Goal: Register for event/course

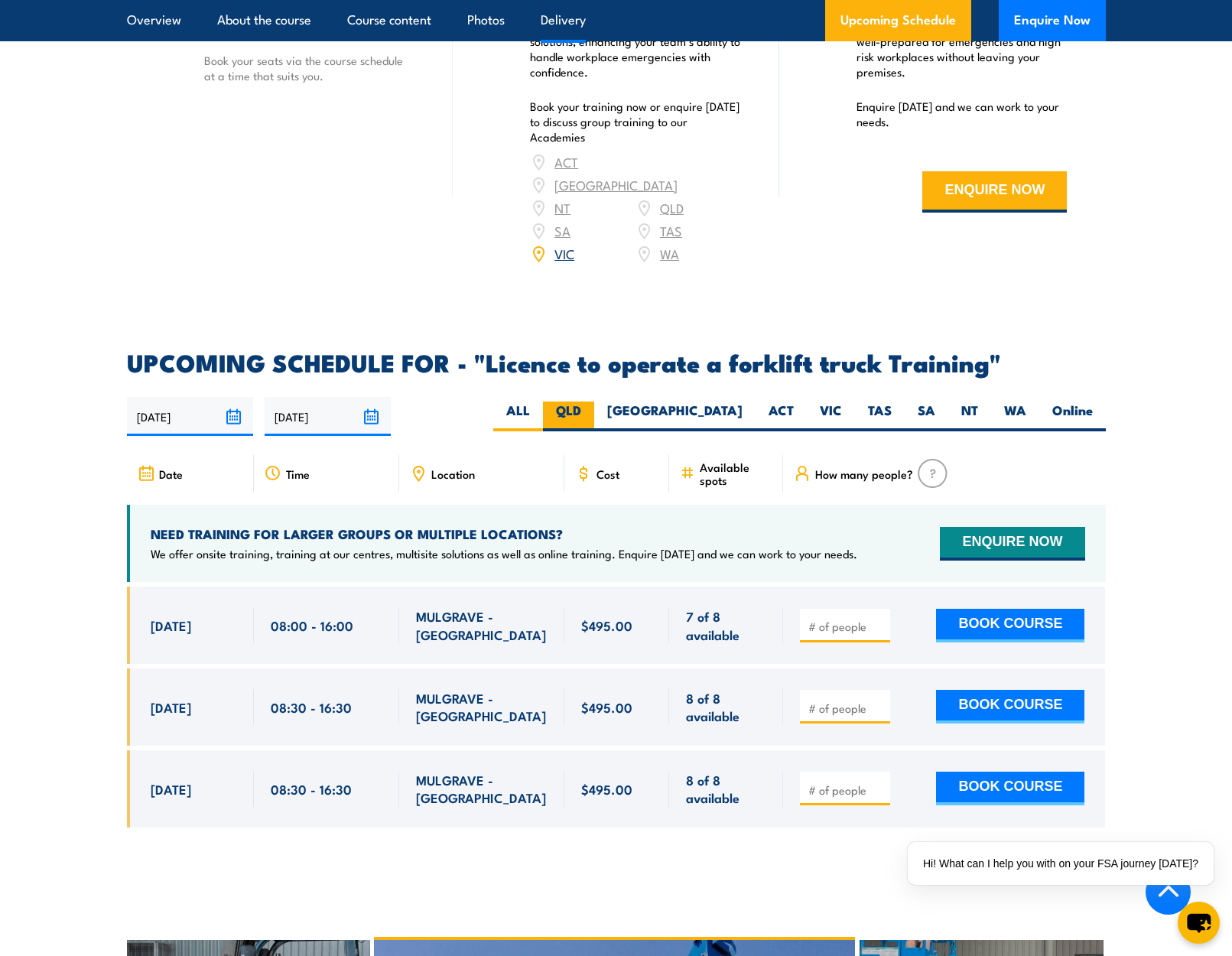
scroll to position [2217, 0]
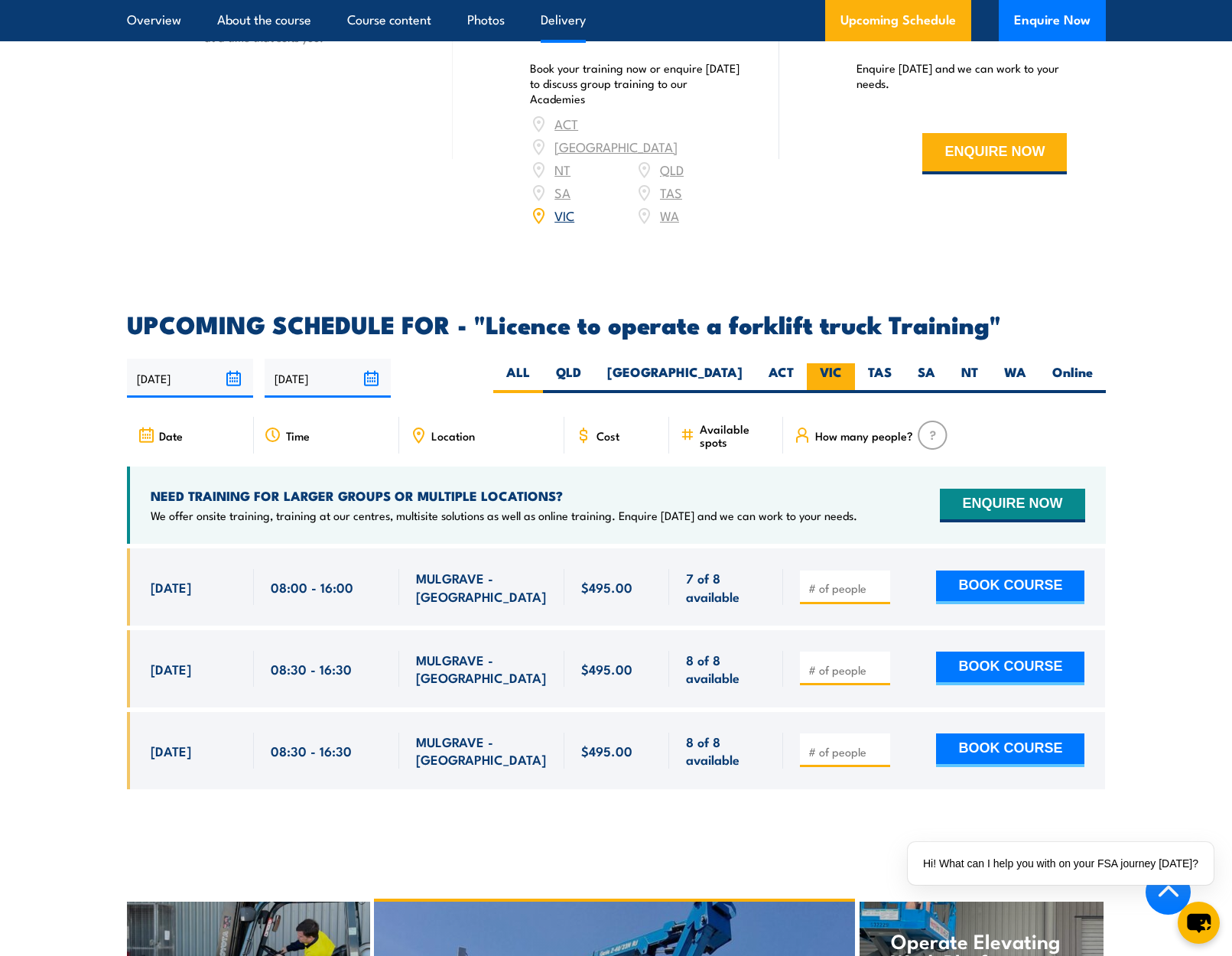
click at [834, 363] on label "VIC" at bounding box center [831, 378] width 48 height 29
click at [842, 363] on input "VIC" at bounding box center [847, 367] width 10 height 10
radio input "true"
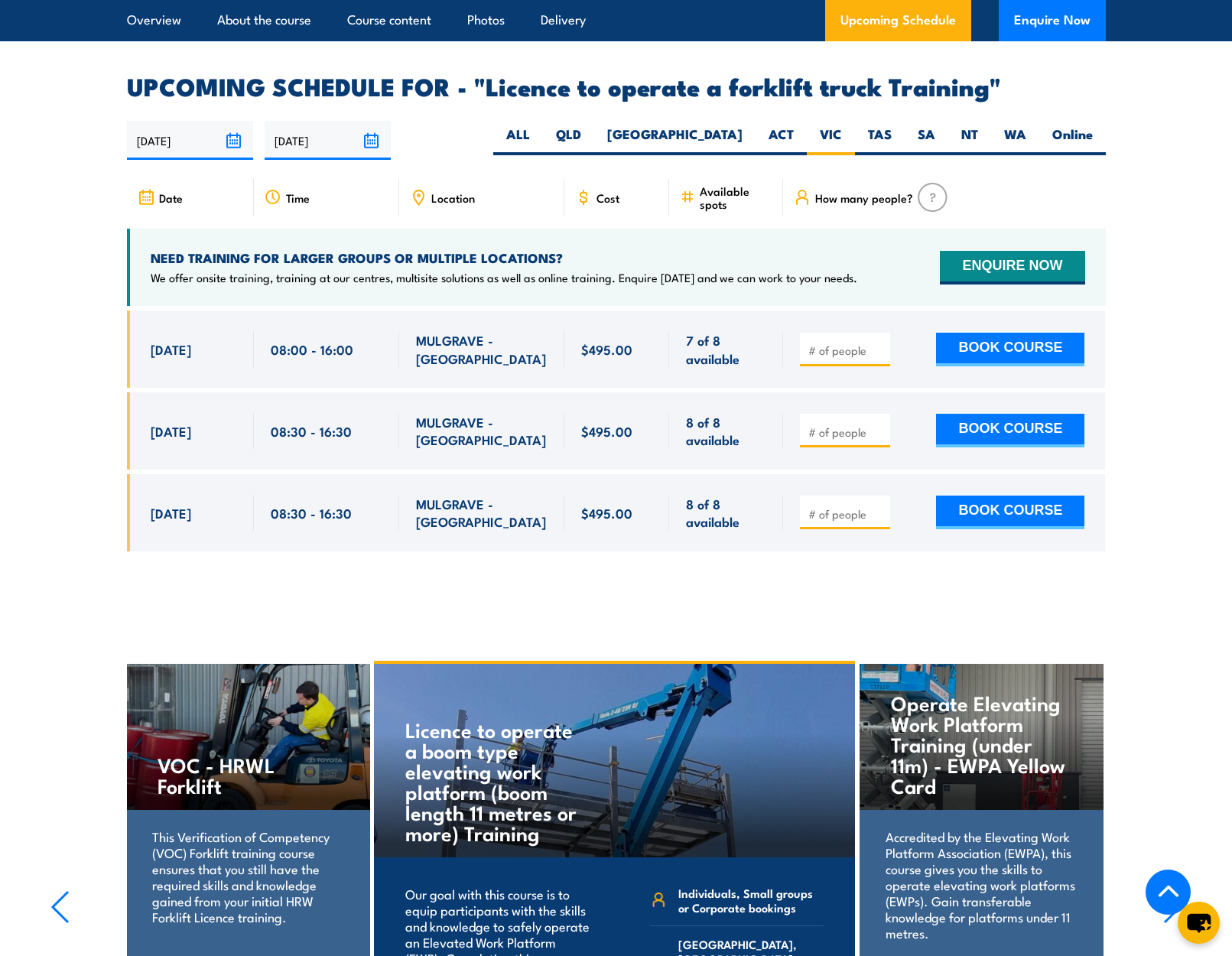
scroll to position [2354, 0]
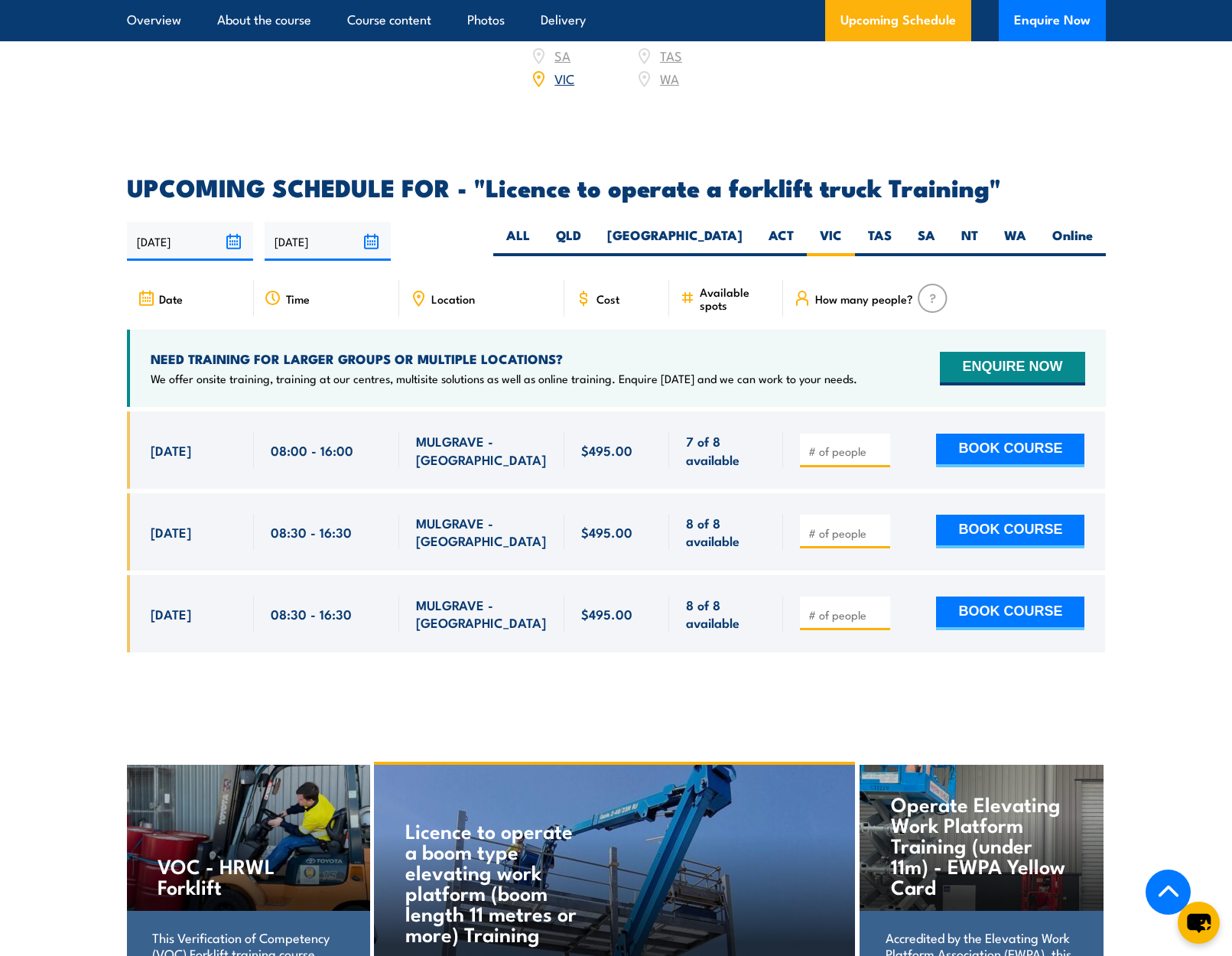
click at [470, 292] on span "Location" at bounding box center [452, 298] width 43 height 13
click at [445, 292] on span "Location" at bounding box center [452, 298] width 43 height 13
click at [426, 290] on icon at bounding box center [418, 298] width 17 height 17
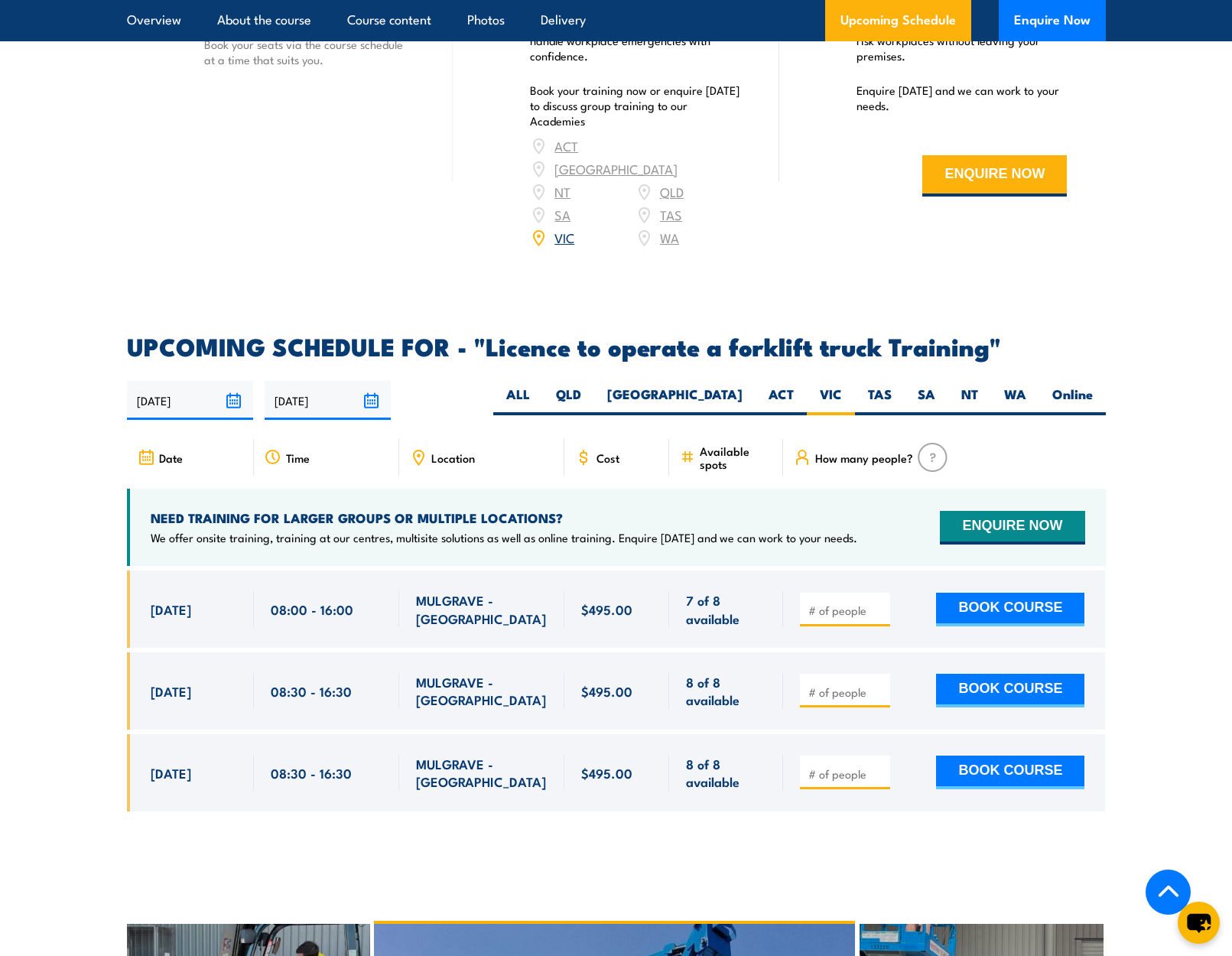
scroll to position [2048, 0]
